Goal: Transaction & Acquisition: Purchase product/service

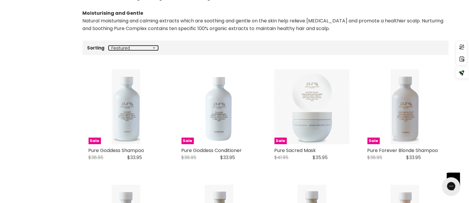
select select "price-ascending"
click at [109, 46] on select "Best selling Featured Price, low to high Price, high to low Alphabetically, A-Z…" at bounding box center [134, 48] width 50 height 5
select select "price-ascending"
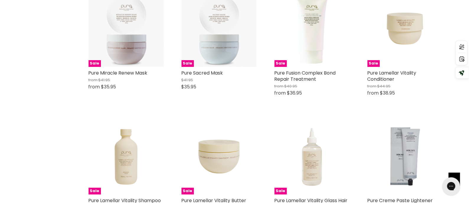
scroll to position [1535, 0]
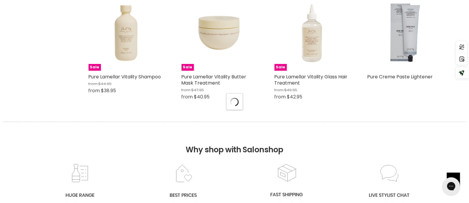
select select "price-ascending"
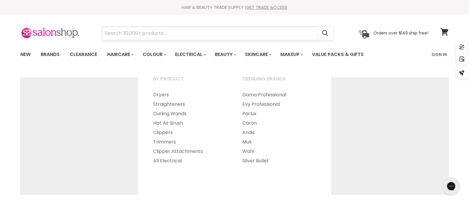
click at [177, 29] on input "Search" at bounding box center [209, 34] width 215 height 14
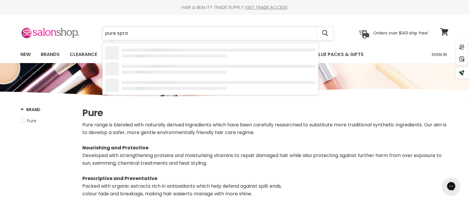
type input "pure spray"
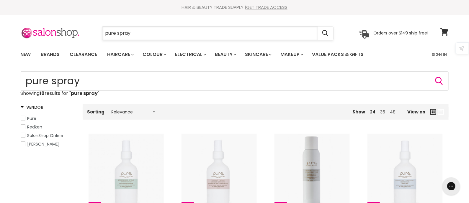
click at [120, 36] on input "pure spray" at bounding box center [209, 34] width 215 height 14
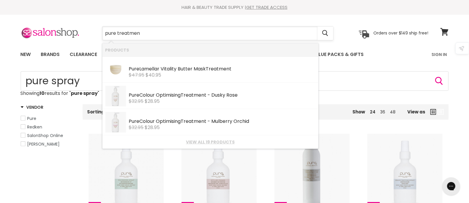
type input "pure treatment"
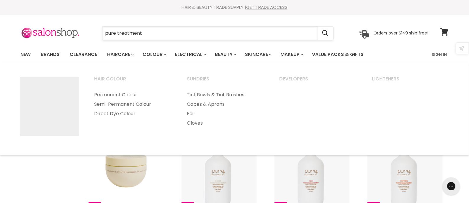
click at [133, 33] on input "pure treatment" at bounding box center [209, 34] width 215 height 14
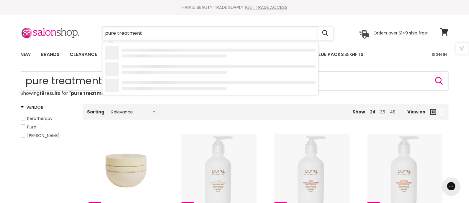
drag, startPoint x: 133, startPoint y: 33, endPoint x: 128, endPoint y: 33, distance: 5.0
click at [133, 33] on input "pure treatment" at bounding box center [209, 34] width 215 height 14
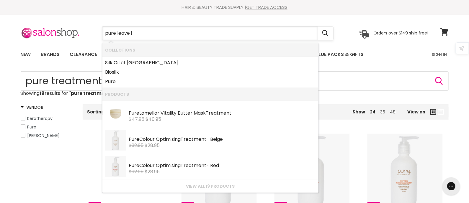
type input "pure leave in"
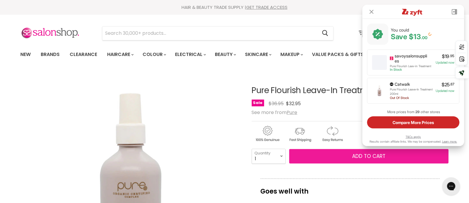
click at [352, 164] on button "Add to cart" at bounding box center [368, 156] width 159 height 15
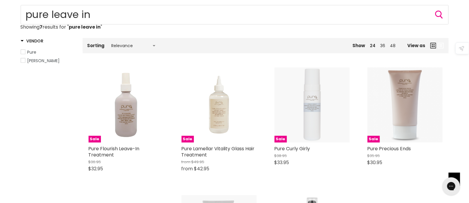
scroll to position [104, 0]
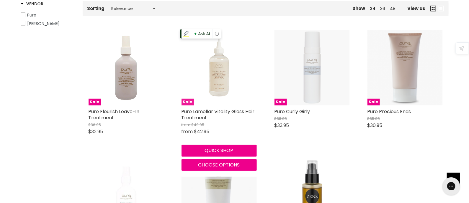
click at [220, 79] on img "Main content" at bounding box center [219, 67] width 75 height 75
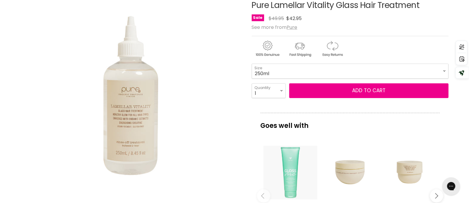
scroll to position [39, 0]
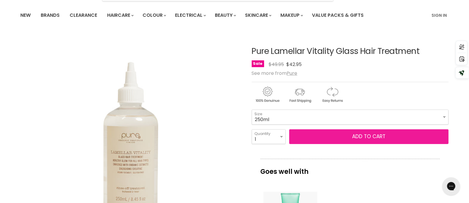
click at [370, 136] on span "Add to cart" at bounding box center [368, 136] width 33 height 7
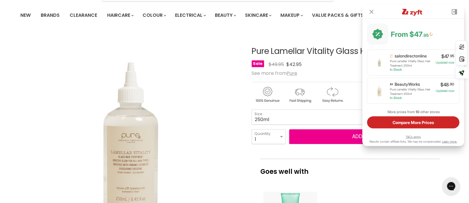
drag, startPoint x: 252, startPoint y: 50, endPoint x: 334, endPoint y: 52, distance: 82.1
click at [334, 52] on h1 "Pure Lamellar Vitality Glass Hair Treatment" at bounding box center [350, 51] width 197 height 9
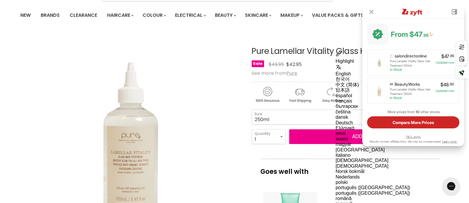
copy h1 "Pure Lamellar Vitality"
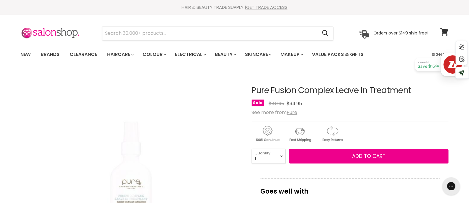
click at [287, 107] on div "Main content" at bounding box center [350, 107] width 197 height 0
